Goal: Navigation & Orientation: Understand site structure

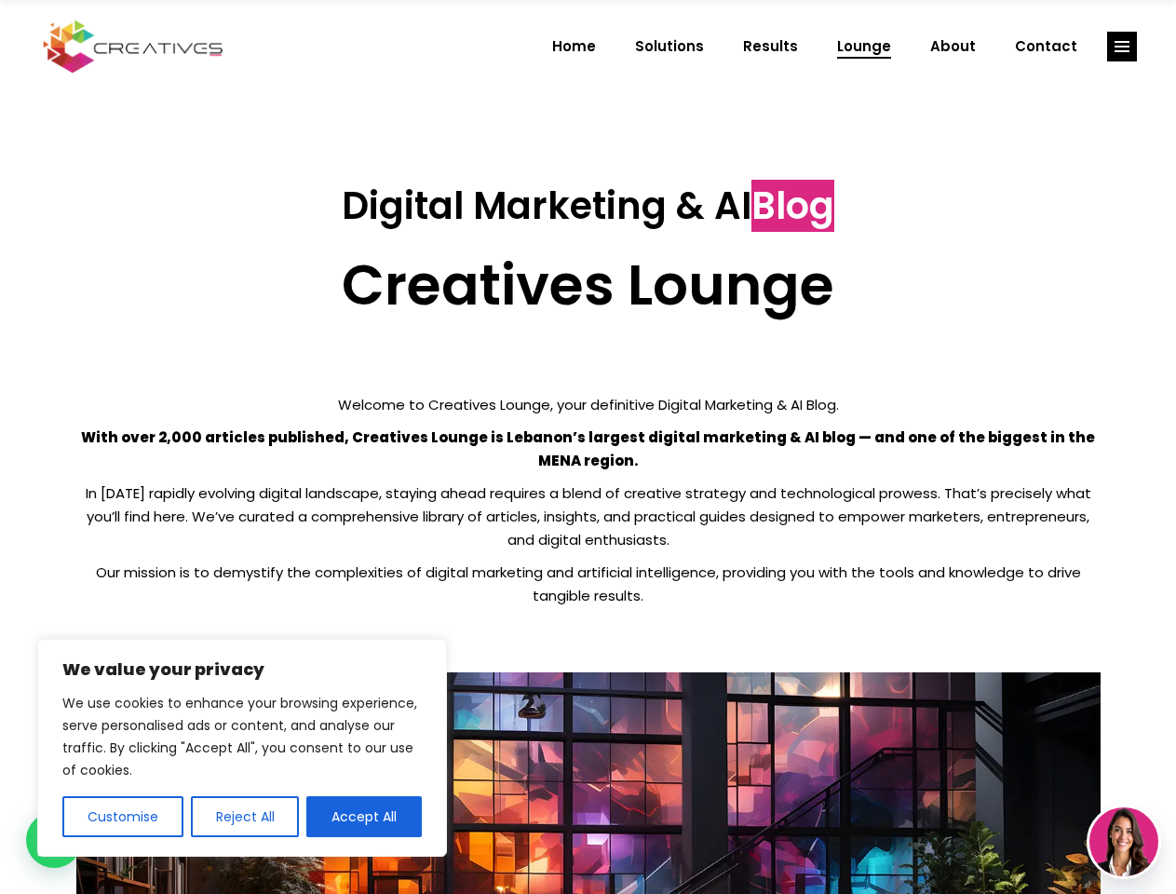
click at [588, 447] on p "With over 2,000 articles published, Creatives Lounge is Lebanon’s largest digit…" at bounding box center [588, 449] width 1024 height 47
click at [122, 817] on button "Customise" at bounding box center [122, 816] width 121 height 41
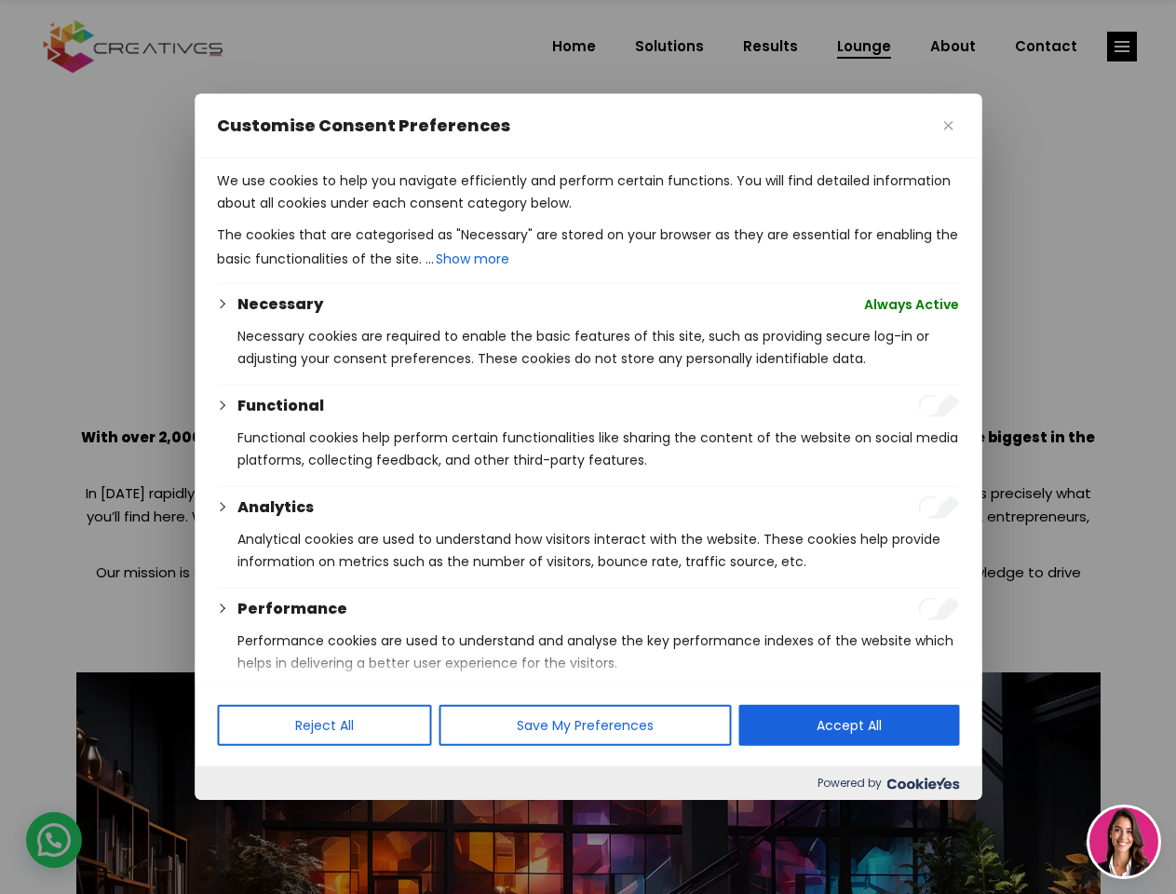
click at [244, 817] on div at bounding box center [588, 447] width 1176 height 894
click at [364, 214] on p "We use cookies to help you navigate efficiently and perform certain functions. …" at bounding box center [588, 191] width 742 height 45
click at [1122, 47] on div at bounding box center [588, 447] width 1176 height 894
click at [1124, 842] on img at bounding box center [1124, 841] width 69 height 69
